Goal: Task Accomplishment & Management: Manage account settings

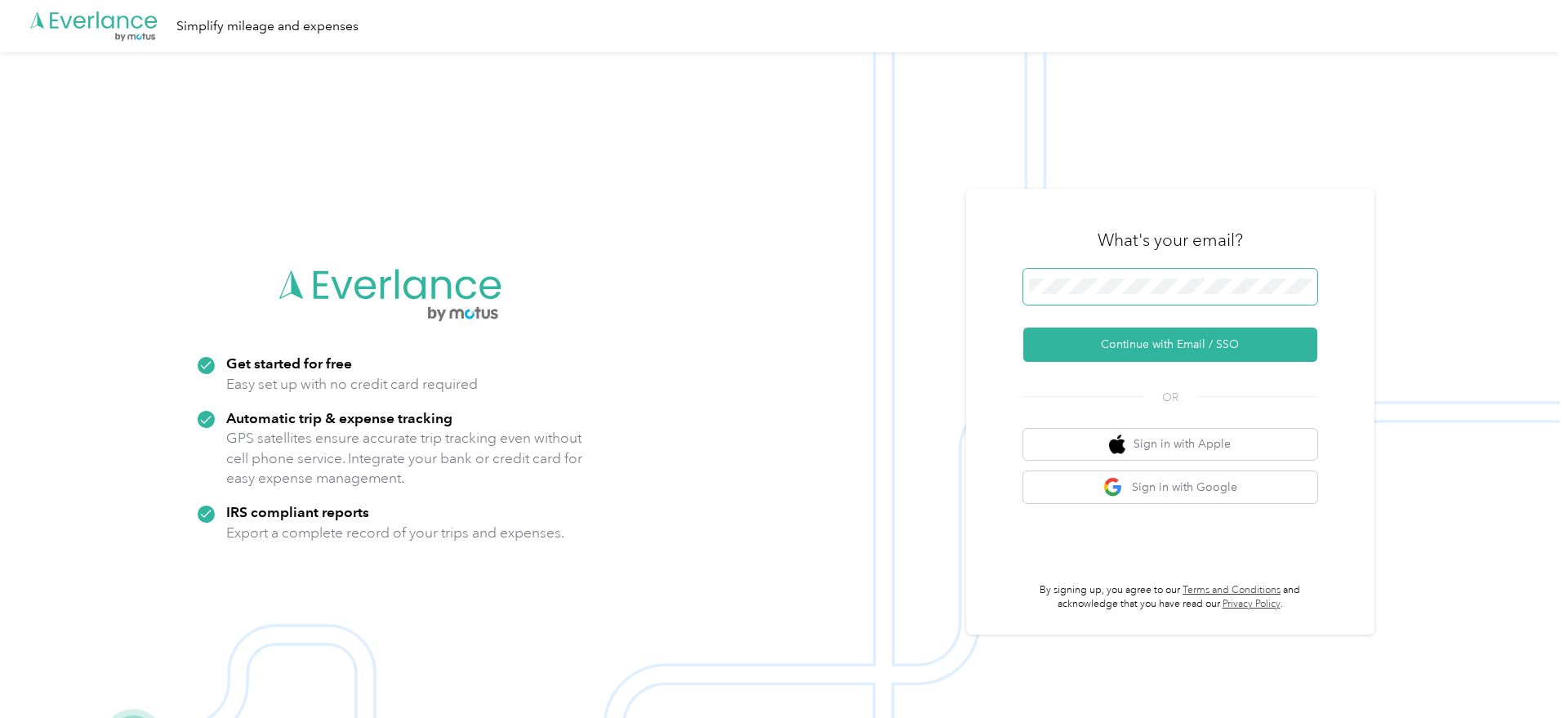
click at [1105, 299] on span at bounding box center [1170, 286] width 294 height 35
click at [1125, 349] on button "Continue with Email / SSO" at bounding box center [1170, 345] width 294 height 35
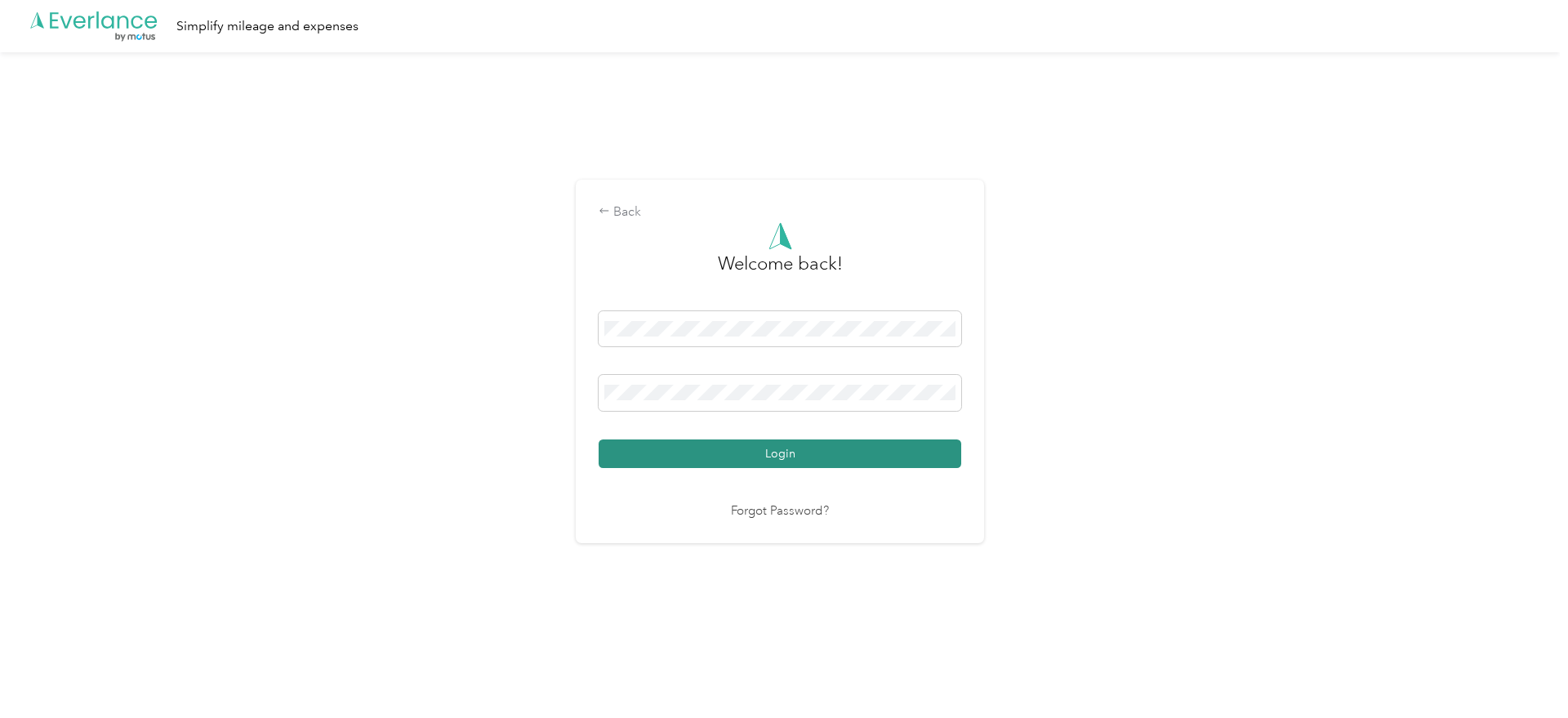
click at [837, 457] on button "Login" at bounding box center [780, 453] width 362 height 28
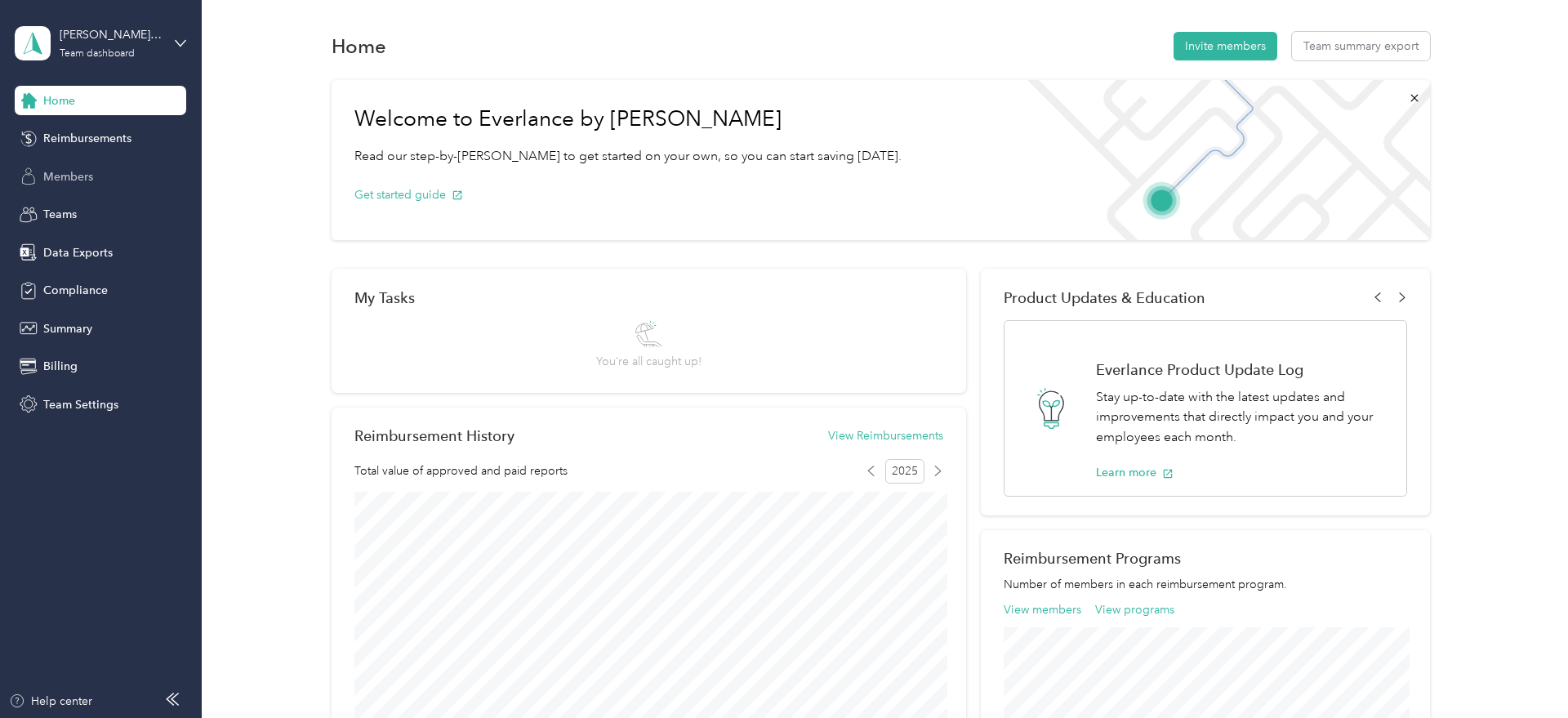
click at [68, 185] on span "Members" at bounding box center [68, 177] width 50 height 17
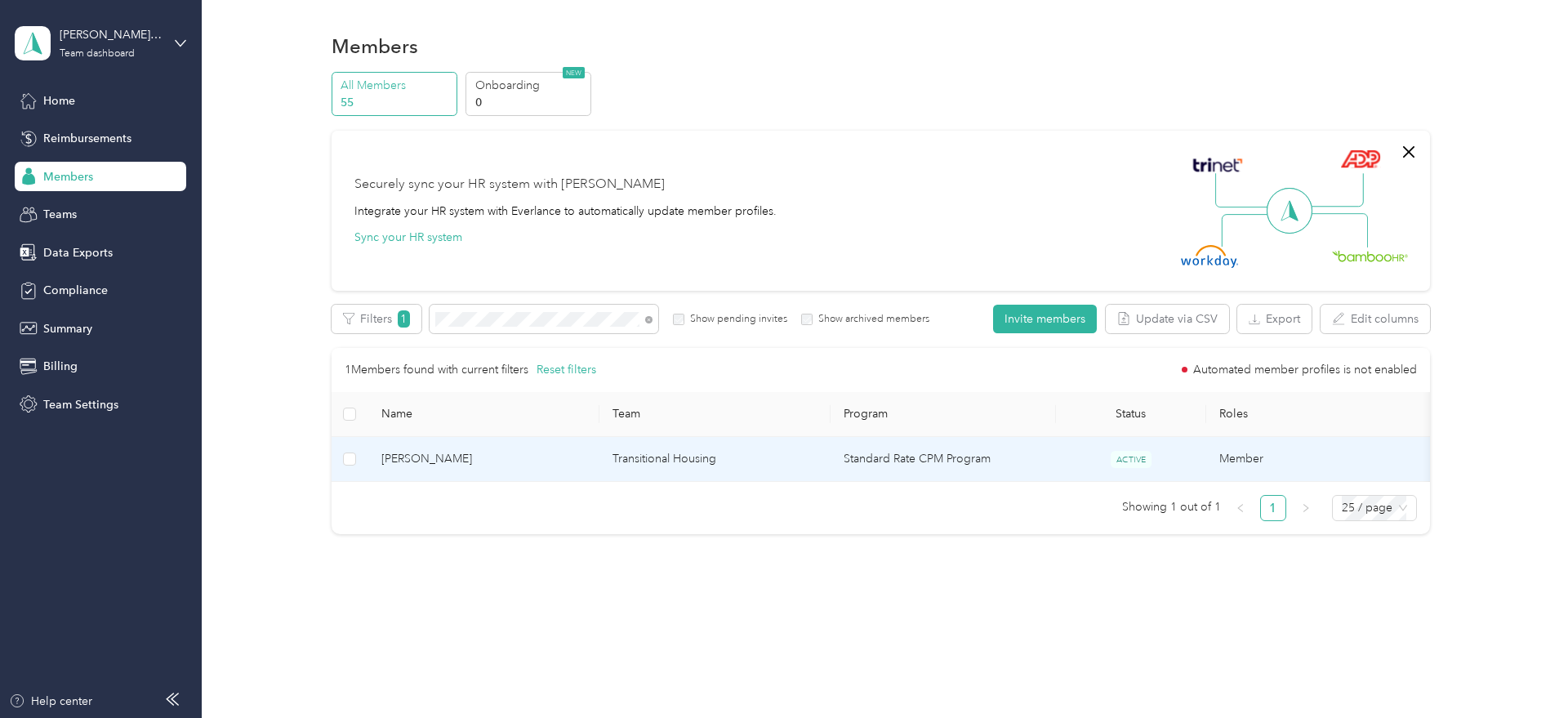
click at [439, 456] on span "[PERSON_NAME]" at bounding box center [484, 459] width 205 height 18
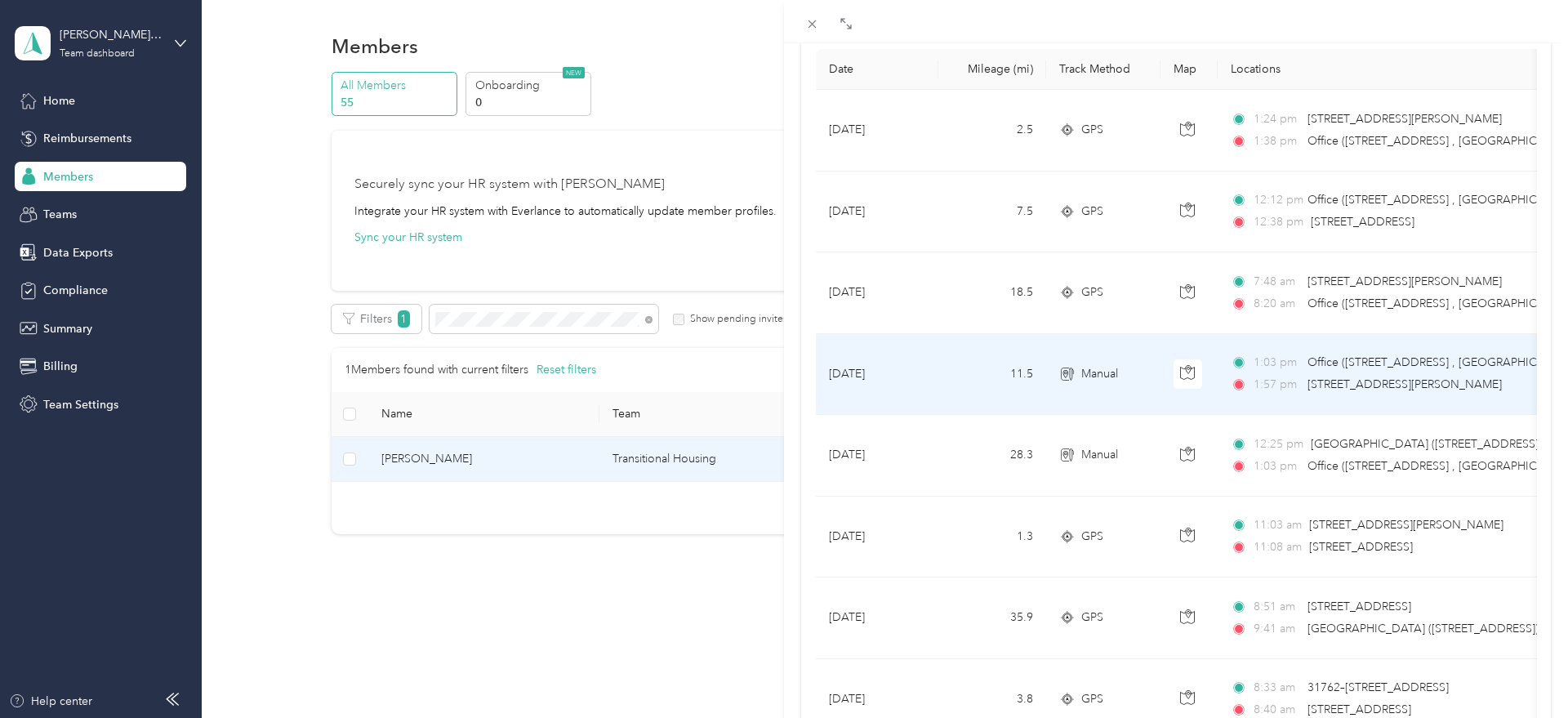
scroll to position [174, 0]
